Goal: Task Accomplishment & Management: Manage account settings

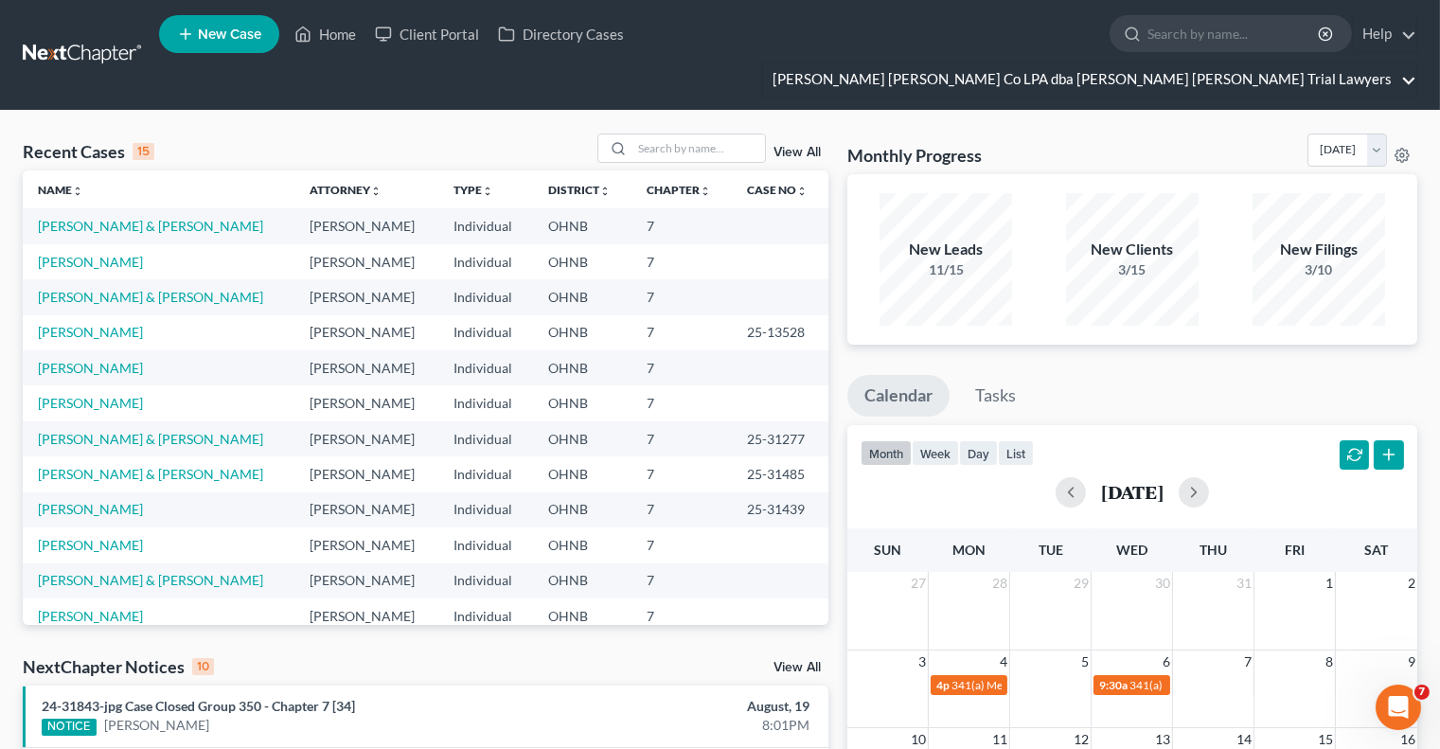
click at [1412, 62] on link "[PERSON_NAME] [PERSON_NAME] Co LPA dba [PERSON_NAME] [PERSON_NAME] Trial Lawyers" at bounding box center [1089, 79] width 653 height 34
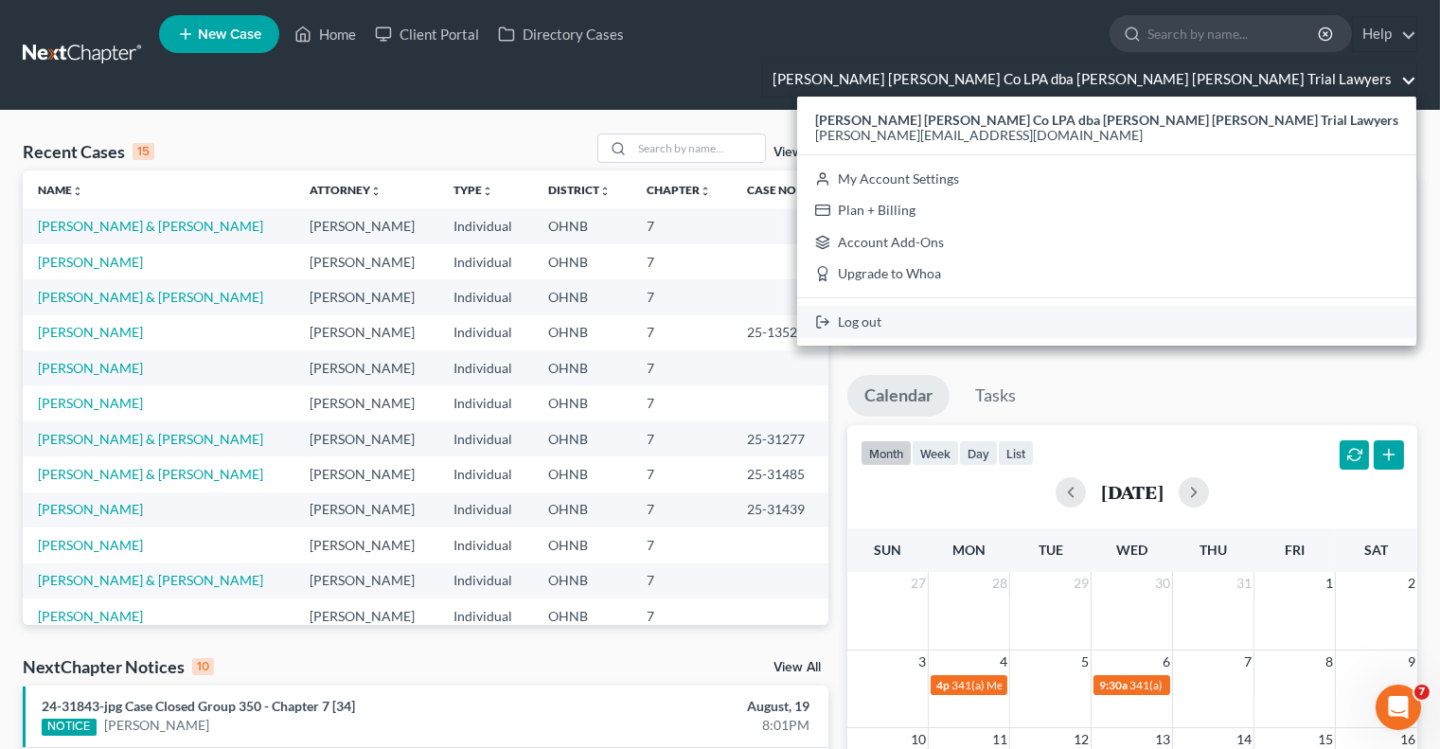
click at [1155, 306] on link "Log out" at bounding box center [1106, 322] width 619 height 32
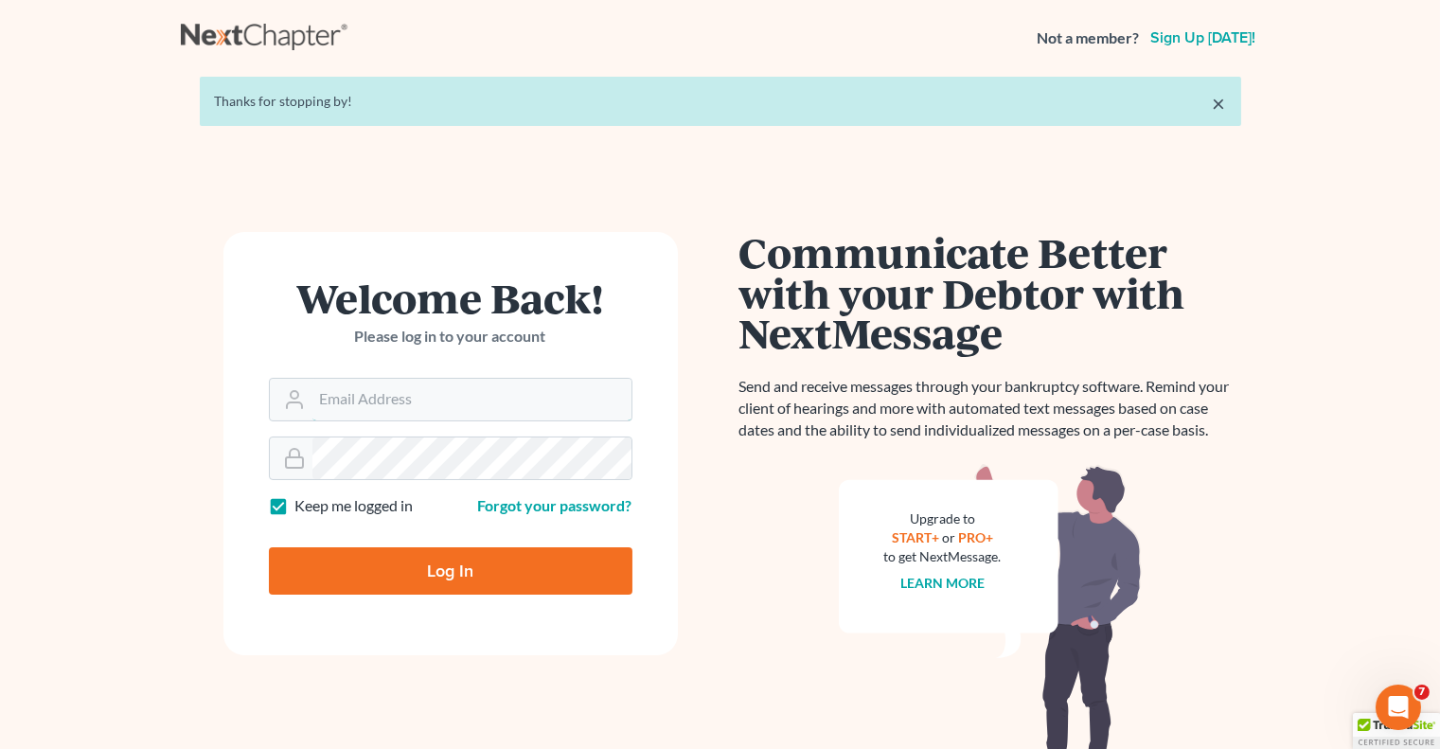
type input "lindsey@nextchapterbk.com"
click at [579, 572] on input "Log In" at bounding box center [450, 570] width 363 height 47
type input "Thinking..."
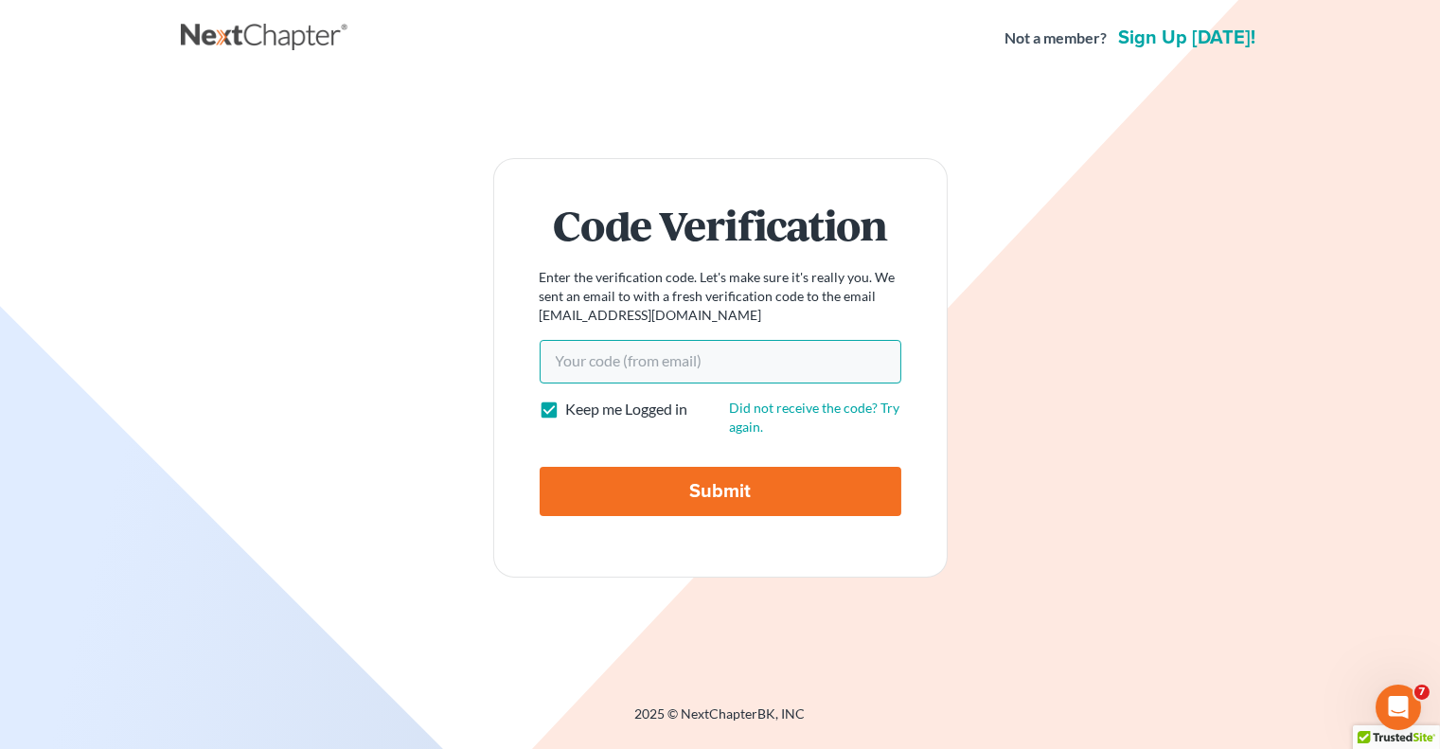
click at [673, 372] on input "Your code(from email)" at bounding box center [721, 362] width 362 height 44
paste input "6627d2"
type input "6627d2"
click at [692, 489] on input "Submit" at bounding box center [721, 491] width 362 height 49
type input "Thinking..."
